Goal: Information Seeking & Learning: Learn about a topic

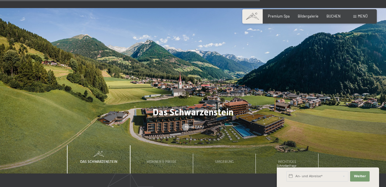
scroll to position [1467, 0]
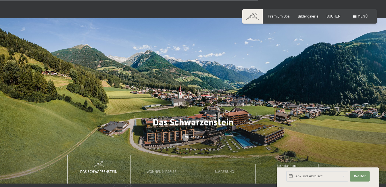
click at [358, 16] on div "Menü" at bounding box center [361, 16] width 14 height 5
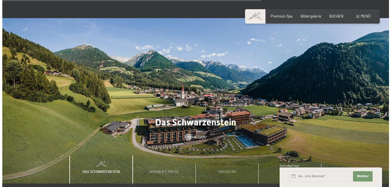
scroll to position [1477, 0]
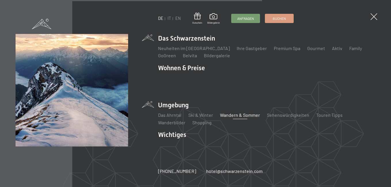
click at [227, 112] on link "Wandern & Sommer" at bounding box center [240, 114] width 40 height 5
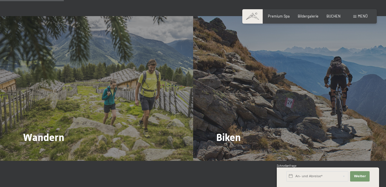
scroll to position [489, 0]
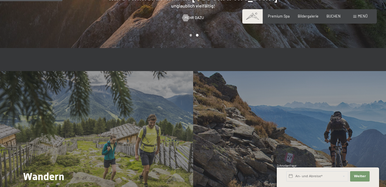
click at [133, 94] on div "Wandern Mehr dazu" at bounding box center [96, 143] width 193 height 145
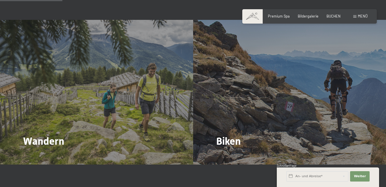
scroll to position [539, 0]
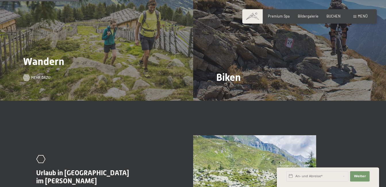
click at [36, 75] on span "Mehr dazu" at bounding box center [40, 77] width 19 height 5
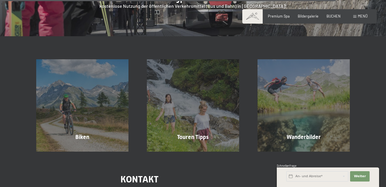
scroll to position [1755, 0]
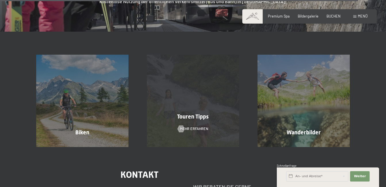
click at [211, 79] on div "Touren Tipps Mehr erfahren" at bounding box center [193, 101] width 111 height 92
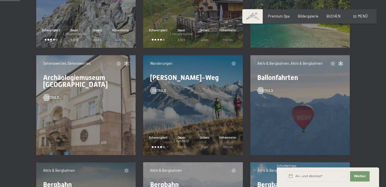
scroll to position [460, 0]
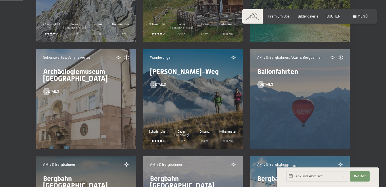
click at [186, 83] on div "Details" at bounding box center [193, 81] width 86 height 12
click at [153, 83] on div at bounding box center [154, 84] width 4 height 7
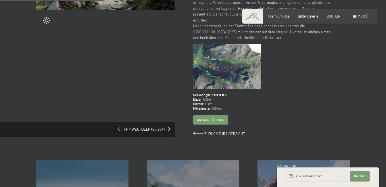
scroll to position [173, 0]
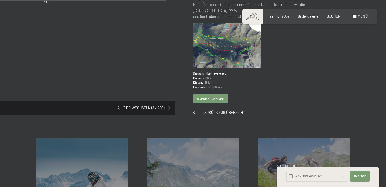
click at [228, 47] on img at bounding box center [227, 45] width 68 height 45
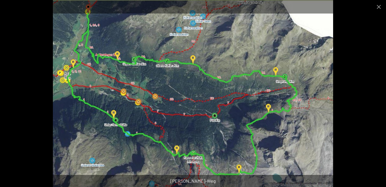
scroll to position [201, 0]
click at [380, 6] on button "Close gallery" at bounding box center [379, 7] width 14 height 14
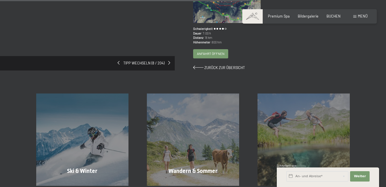
scroll to position [288, 0]
